Goal: Task Accomplishment & Management: Manage account settings

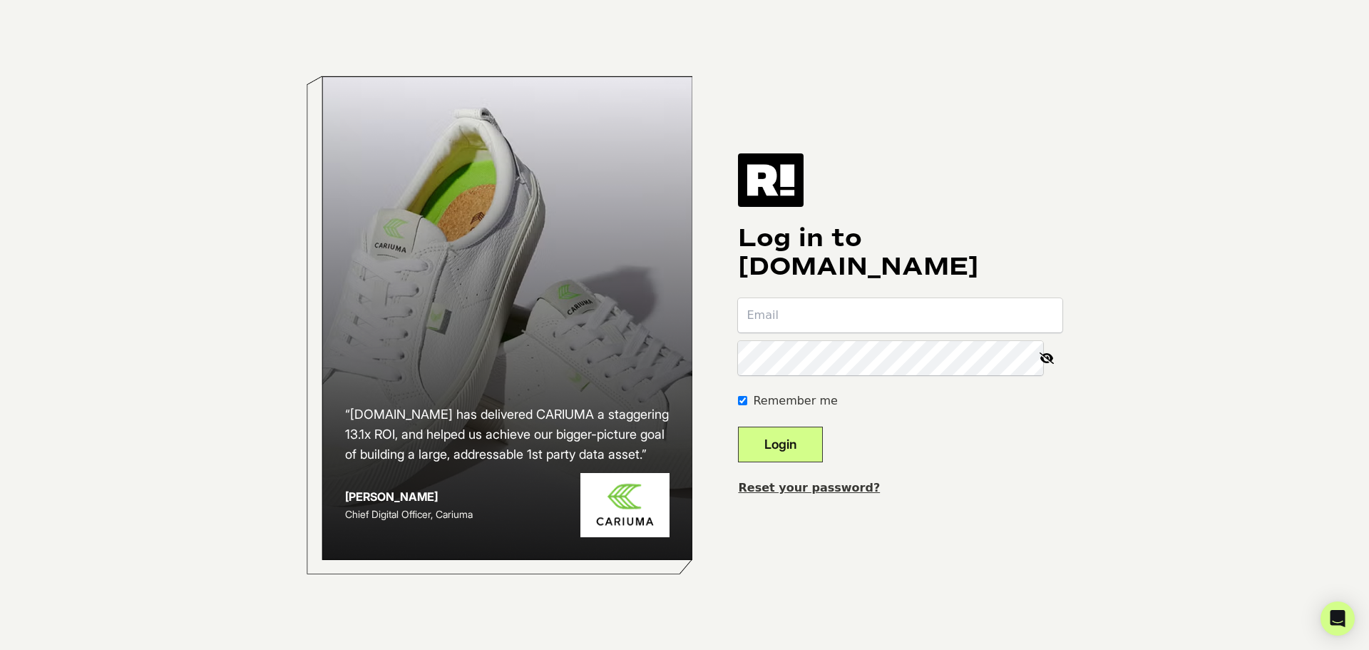
type input "jason@drmtlgy.com"
click at [812, 448] on button "Login" at bounding box center [780, 444] width 85 height 36
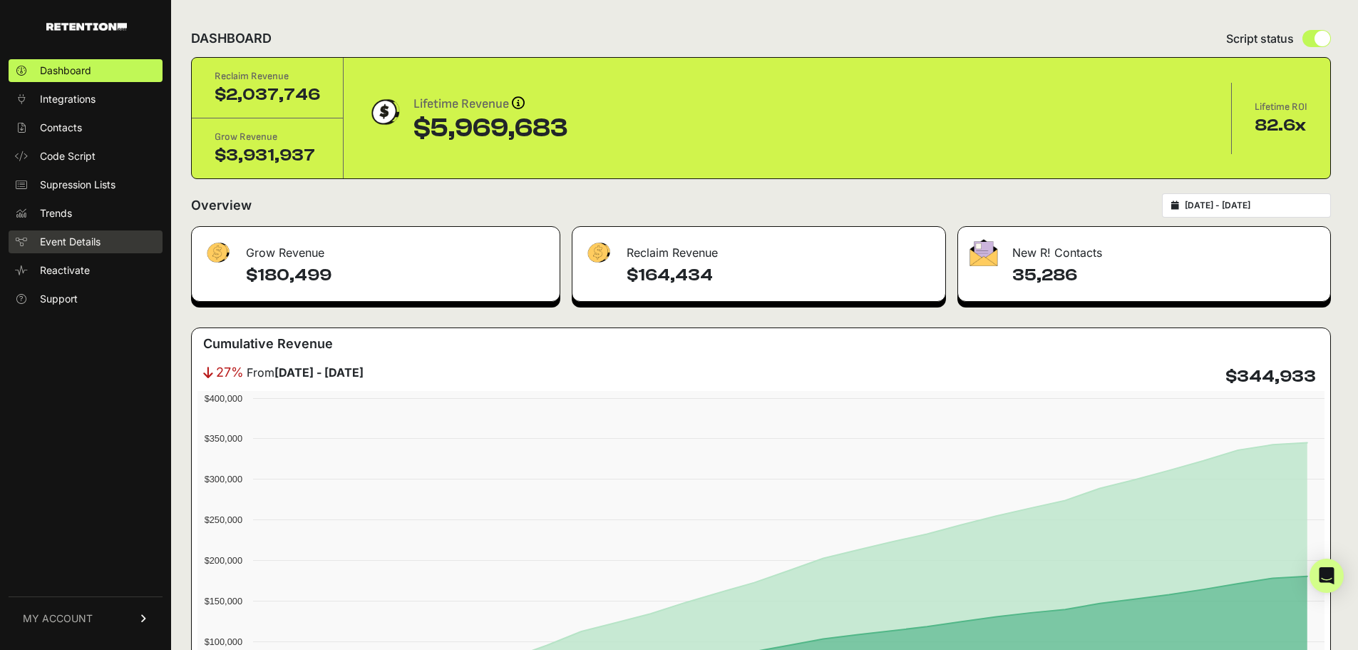
click at [69, 240] on span "Event Details" at bounding box center [70, 242] width 61 height 14
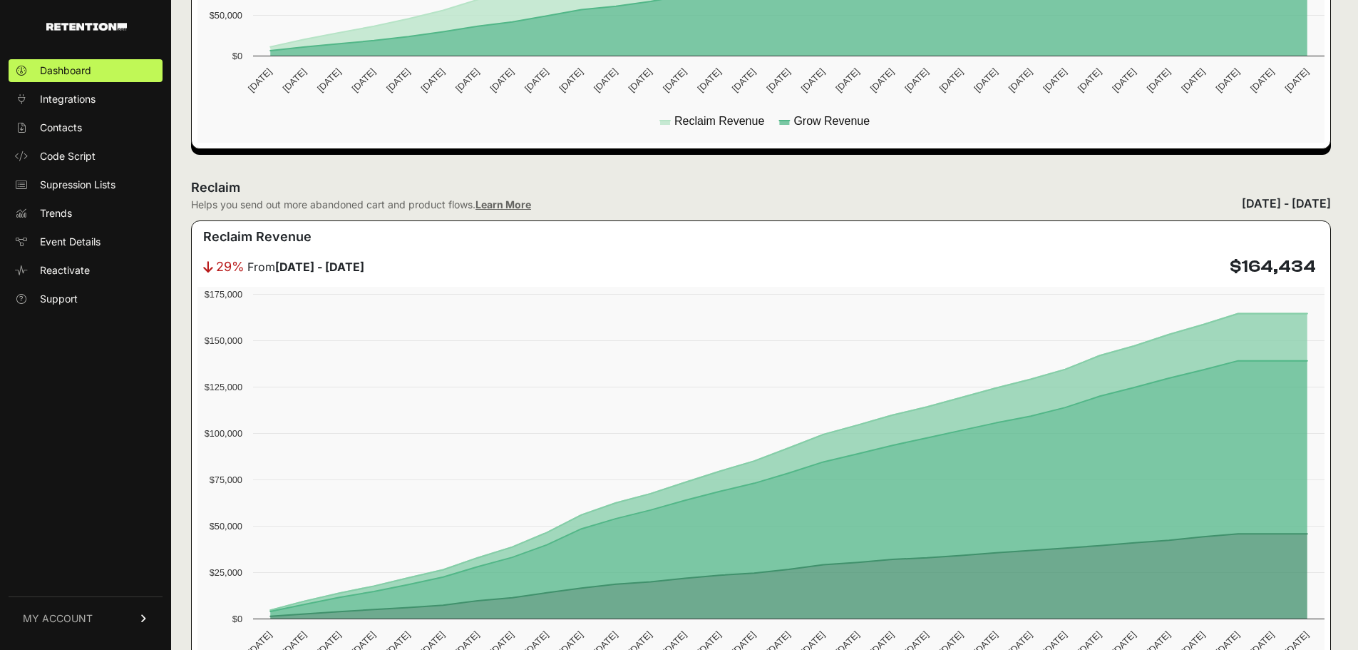
scroll to position [618, 0]
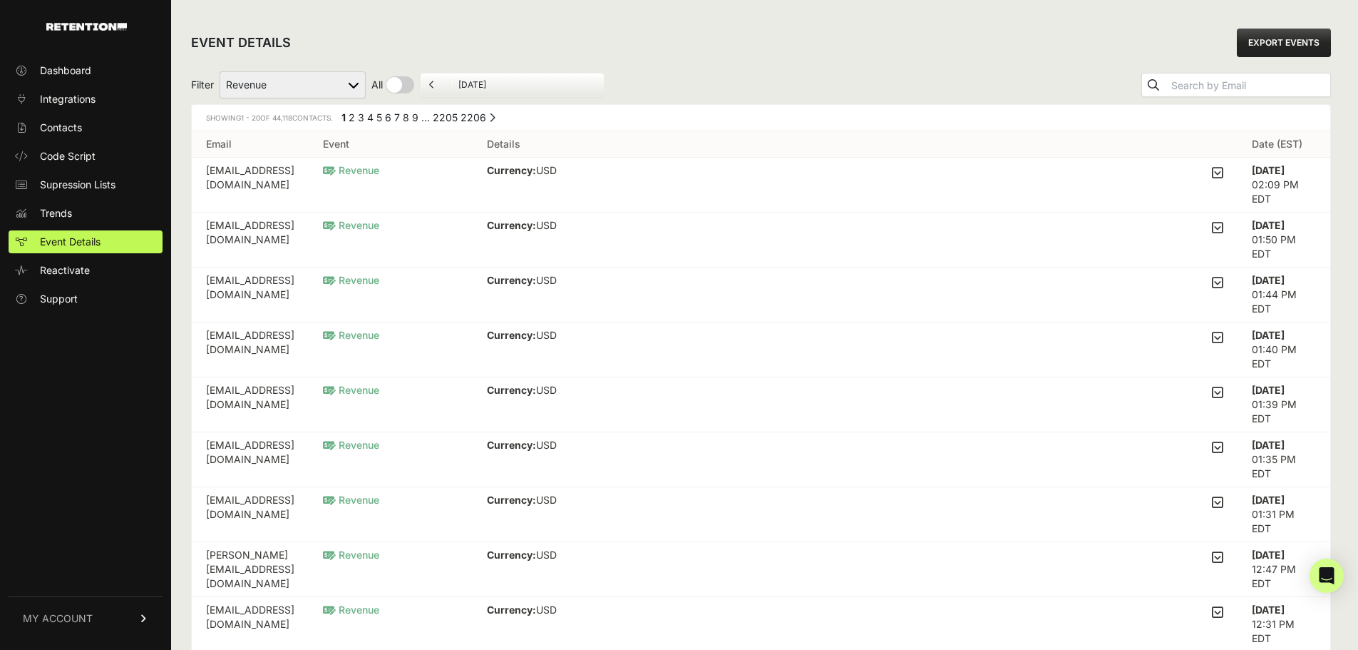
click at [62, 619] on span "MY ACCOUNT" at bounding box center [58, 618] width 70 height 14
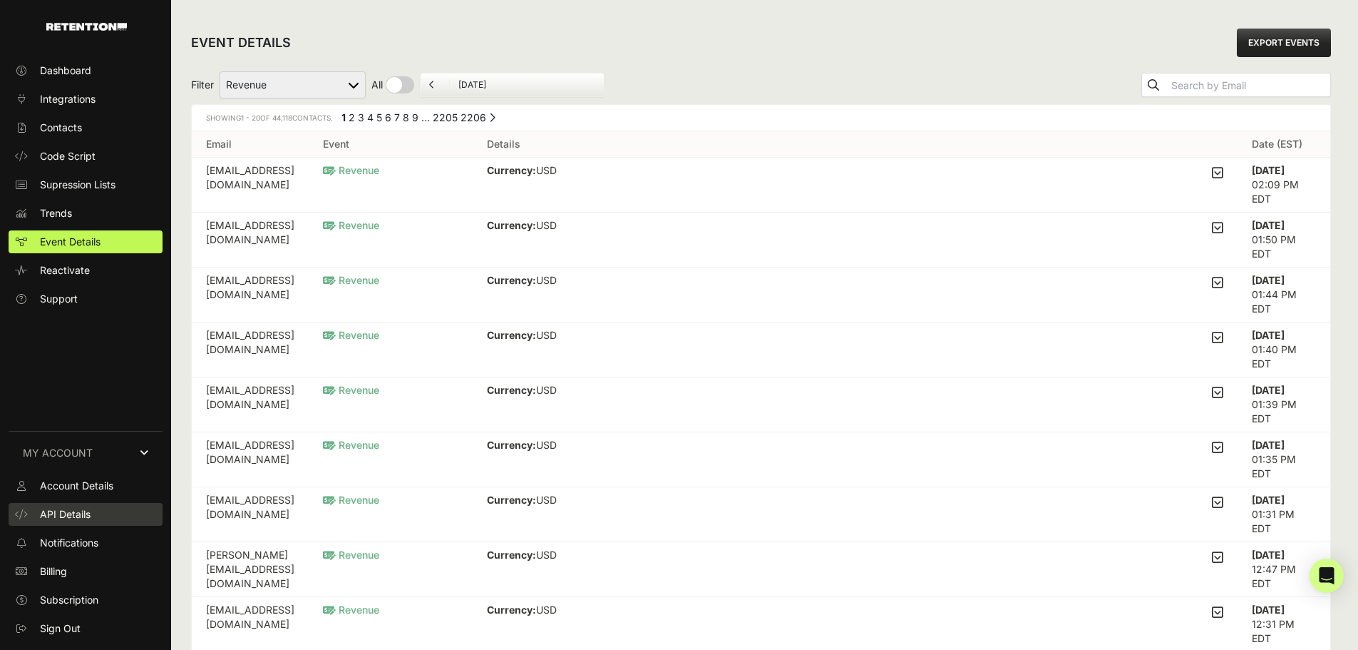
click at [74, 517] on span "API Details" at bounding box center [65, 514] width 51 height 14
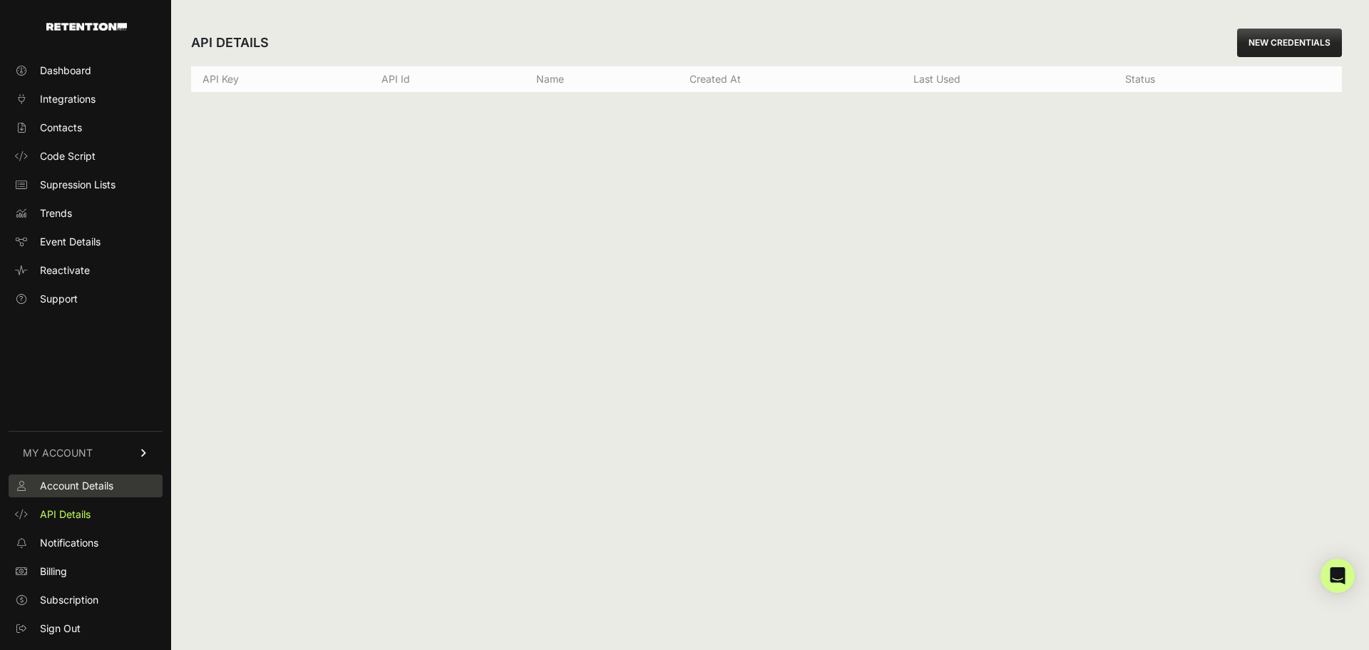
click at [78, 481] on span "Account Details" at bounding box center [76, 485] width 73 height 14
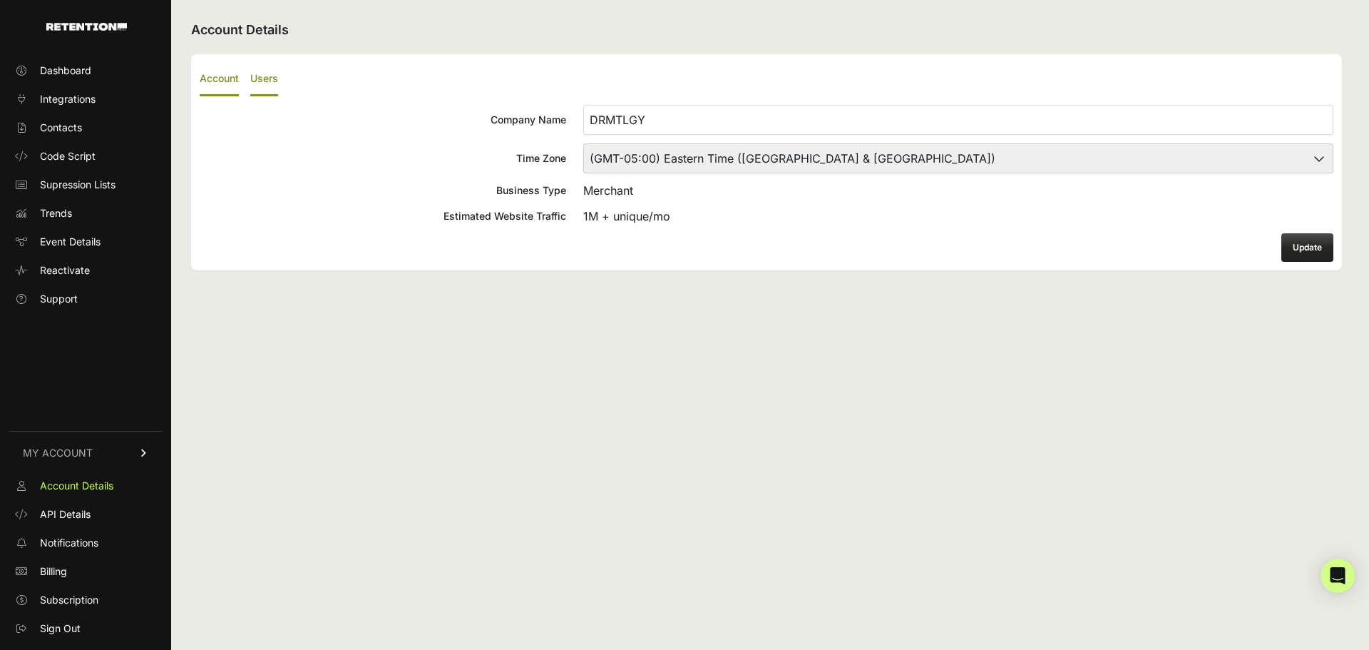
click at [259, 81] on label "Users" at bounding box center [264, 80] width 28 height 34
click at [0, 0] on input "Users" at bounding box center [0, 0] width 0 height 0
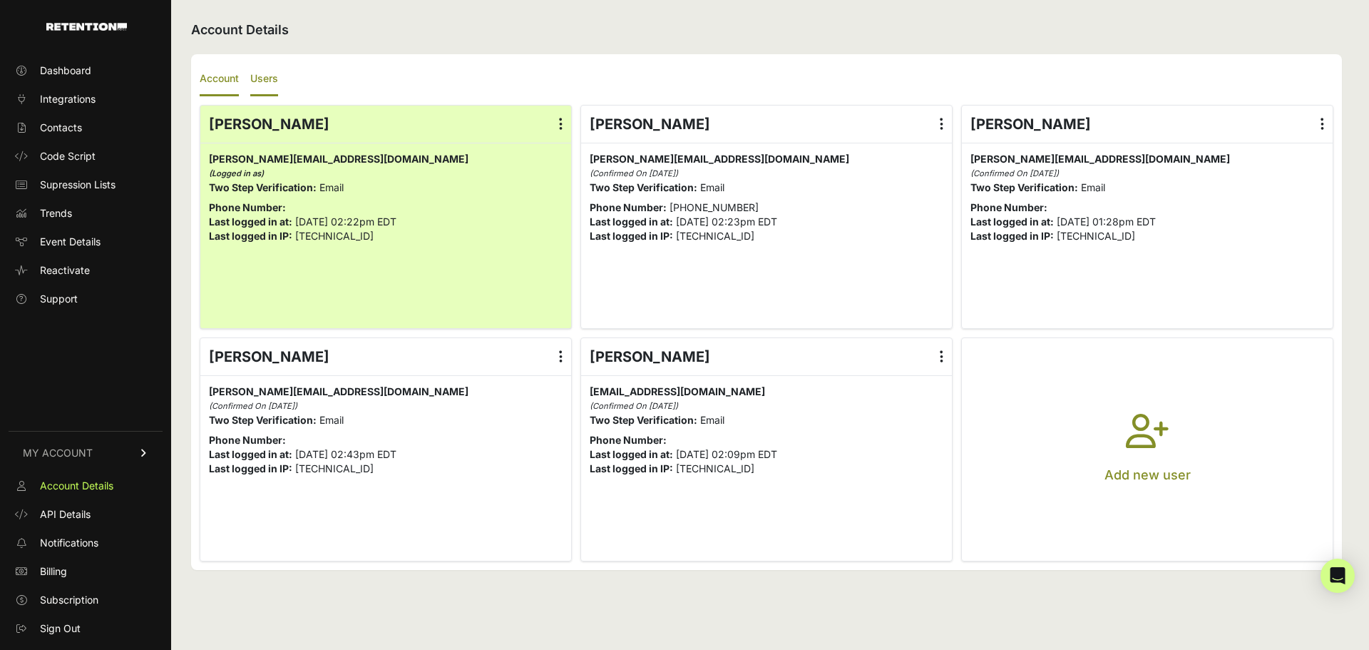
click at [220, 78] on label "Account" at bounding box center [219, 80] width 39 height 34
click at [0, 0] on input "Account" at bounding box center [0, 0] width 0 height 0
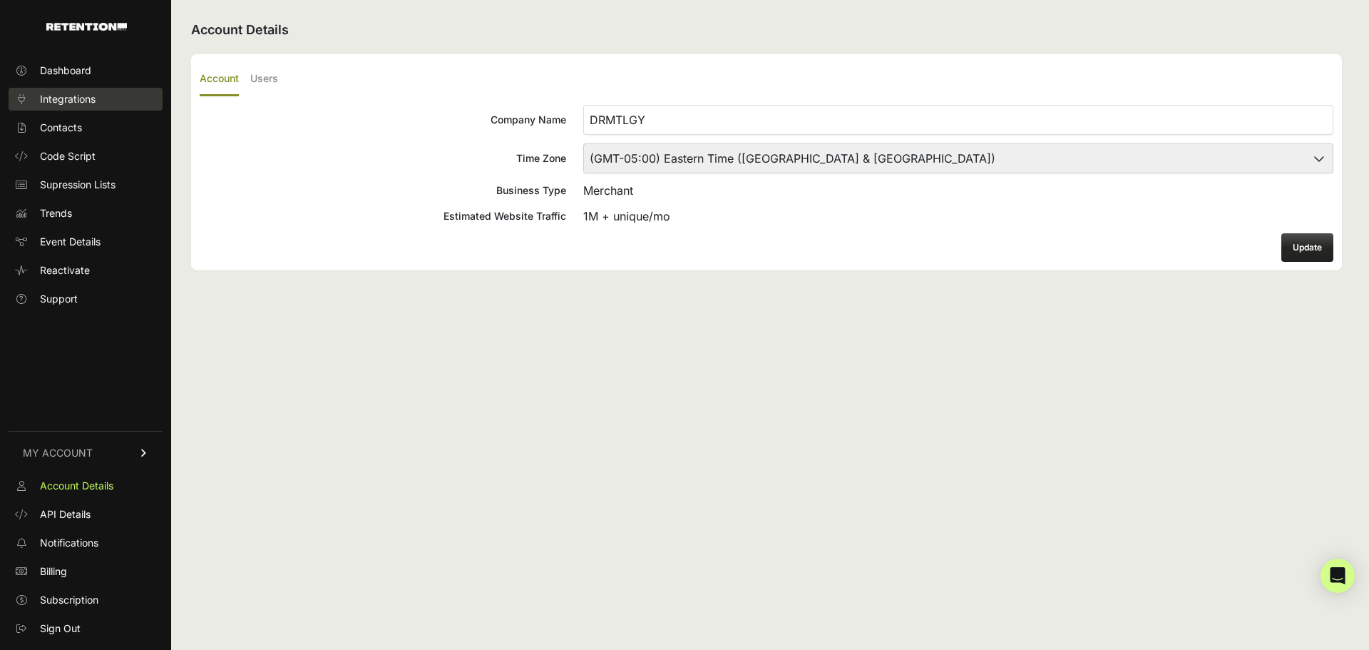
click at [103, 100] on link "Integrations" at bounding box center [86, 99] width 154 height 23
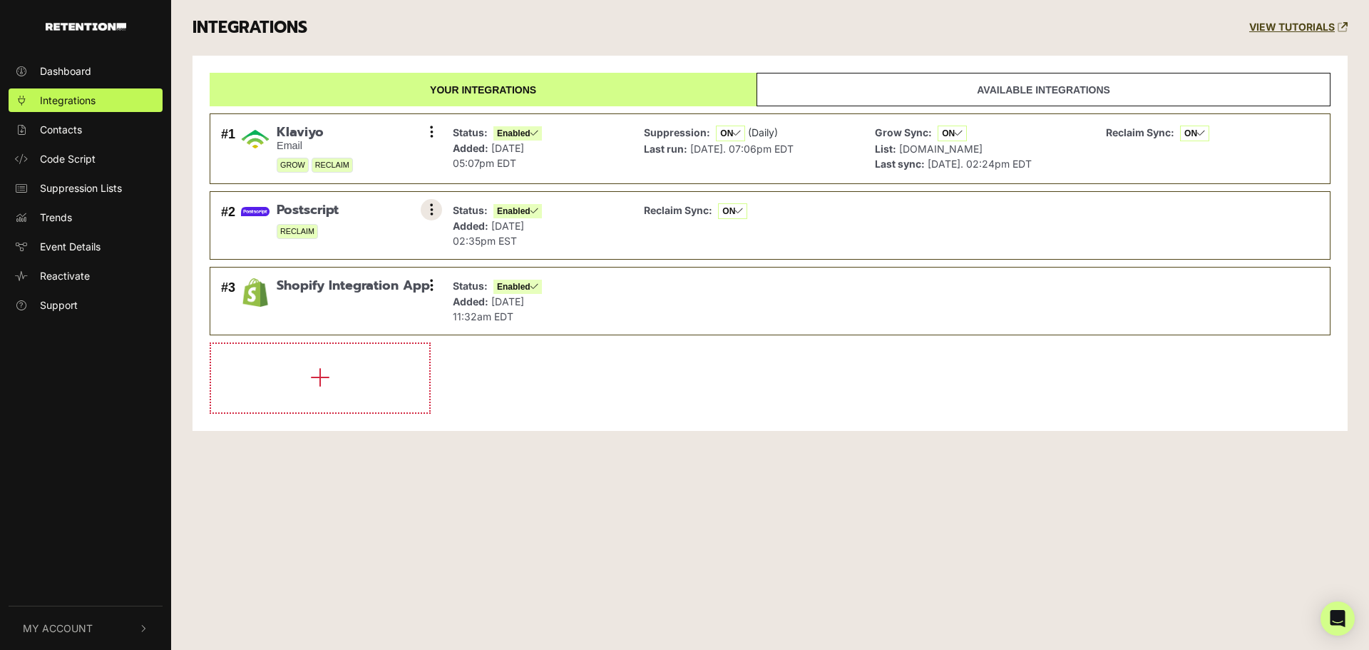
click at [431, 210] on icon at bounding box center [432, 209] width 4 height 14
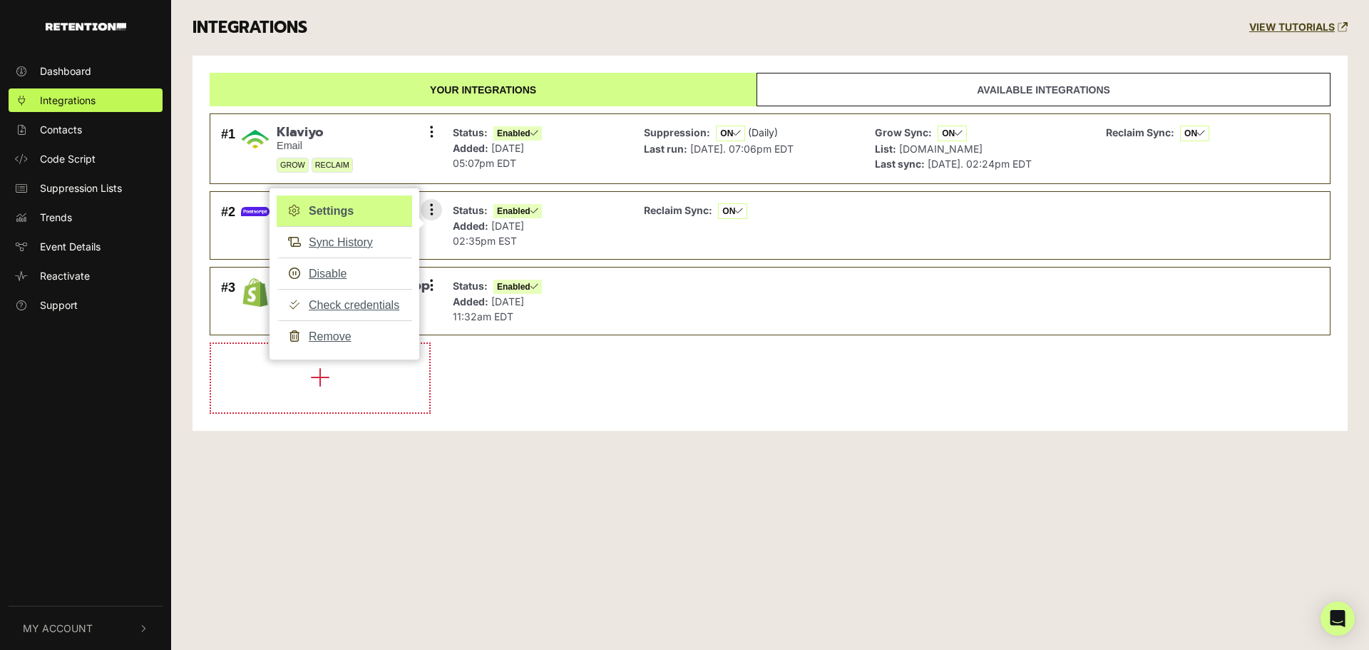
click at [355, 206] on link "Settings" at bounding box center [344, 210] width 135 height 31
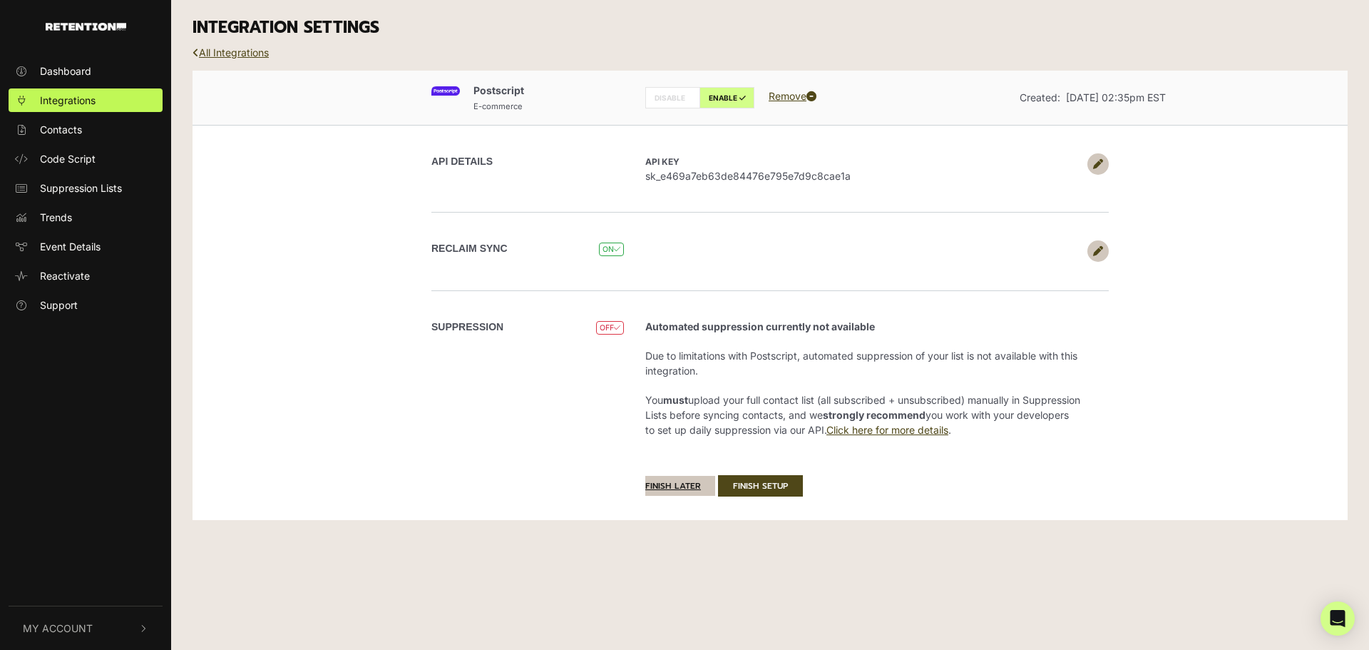
click at [673, 483] on button "Finish later" at bounding box center [680, 486] width 70 height 20
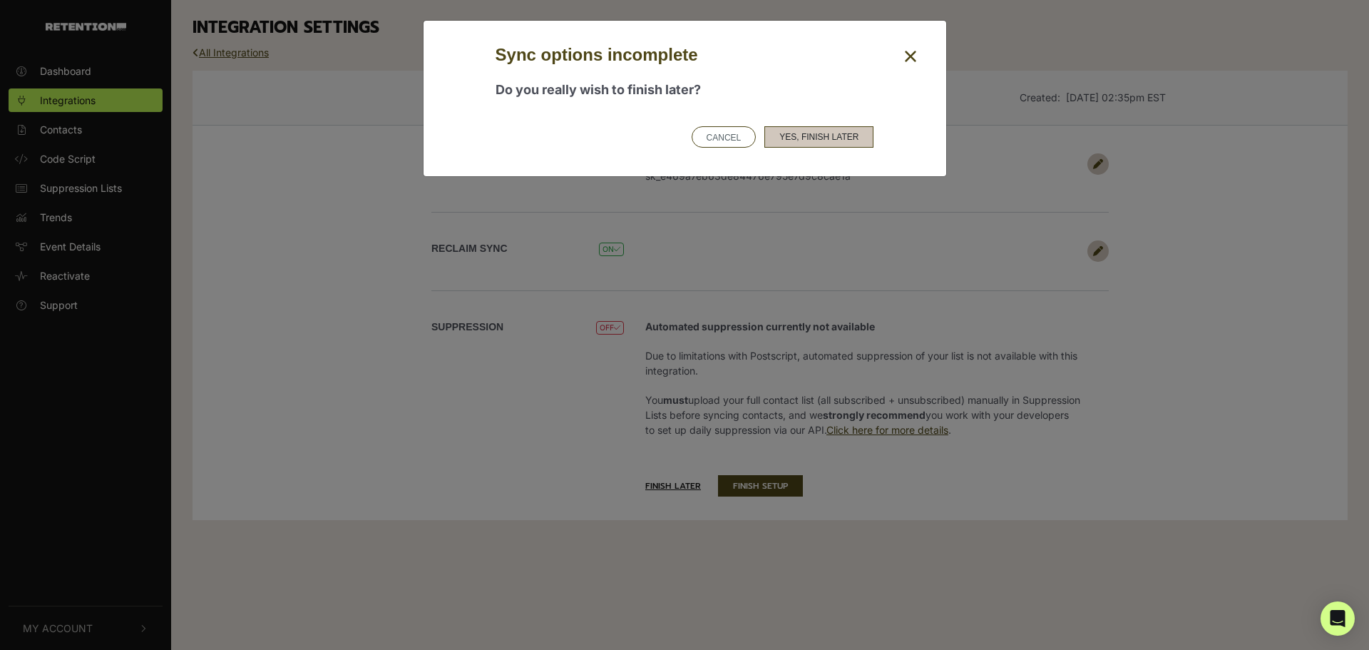
click at [786, 138] on button "Yes, finish later" at bounding box center [818, 136] width 109 height 21
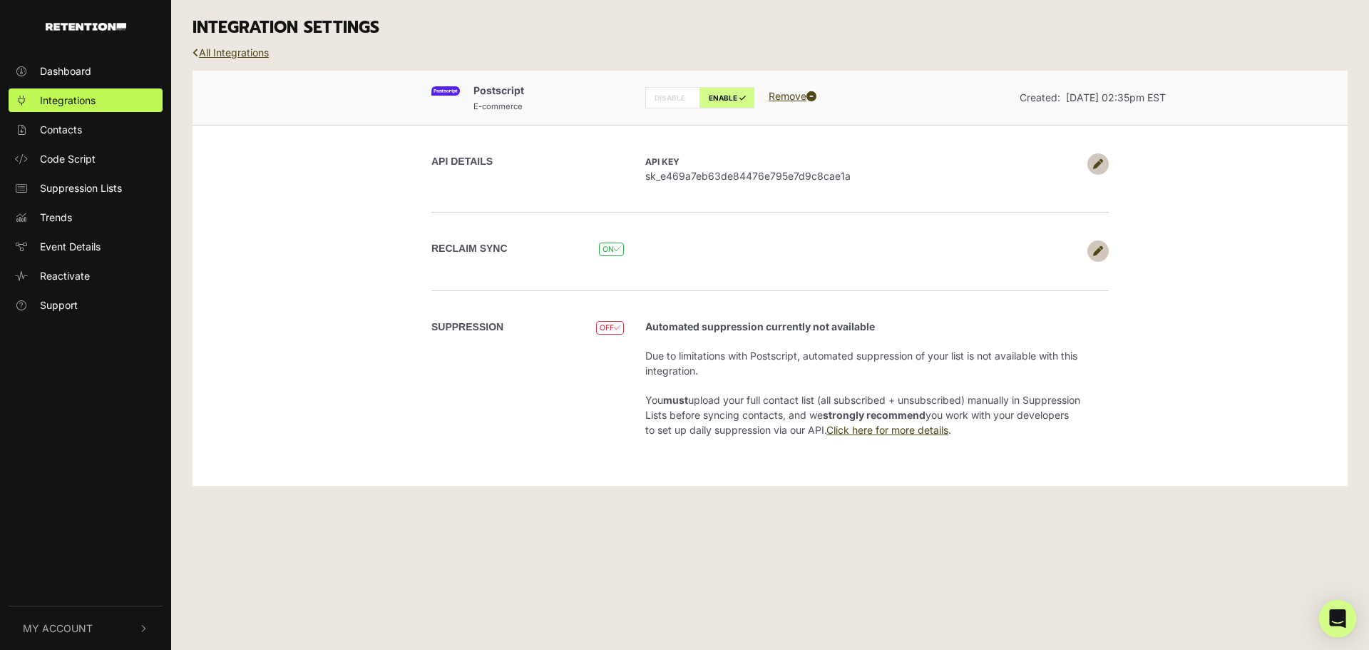
click at [1331, 630] on div "Open Intercom Messenger" at bounding box center [1338, 619] width 38 height 38
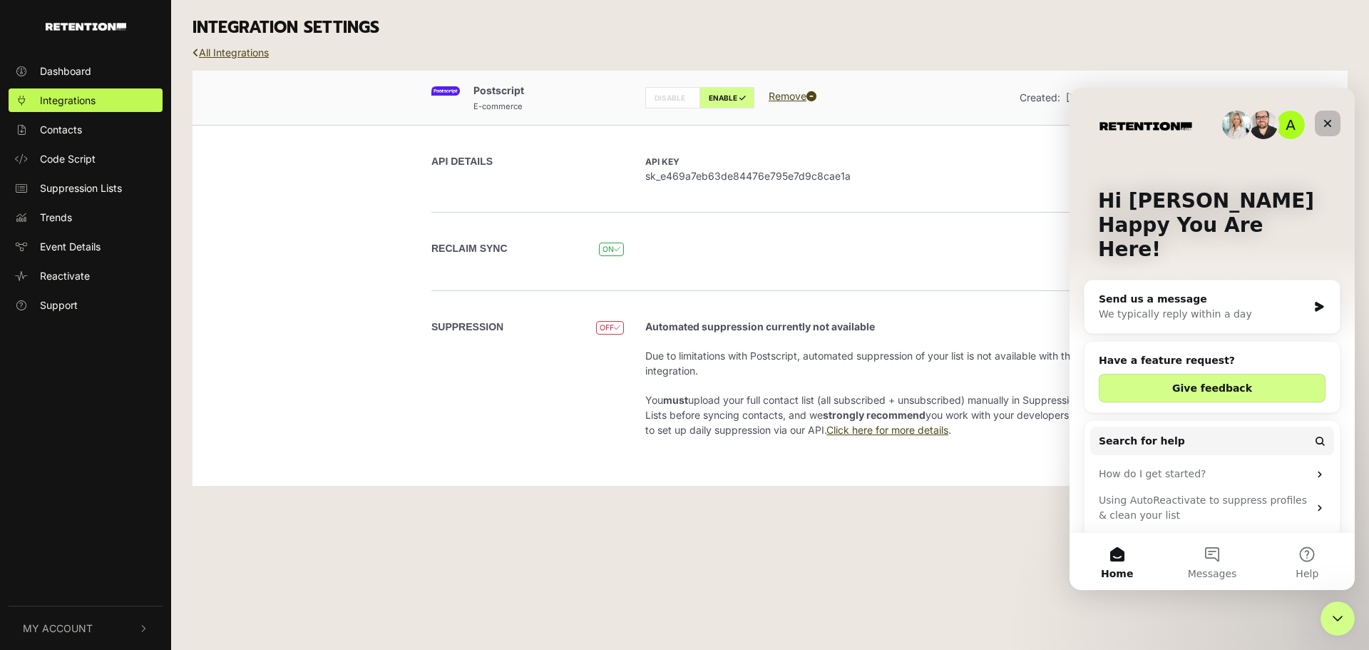
click at [1334, 120] on div "Close" at bounding box center [1328, 124] width 26 height 26
